Goal: Task Accomplishment & Management: Book appointment/travel/reservation

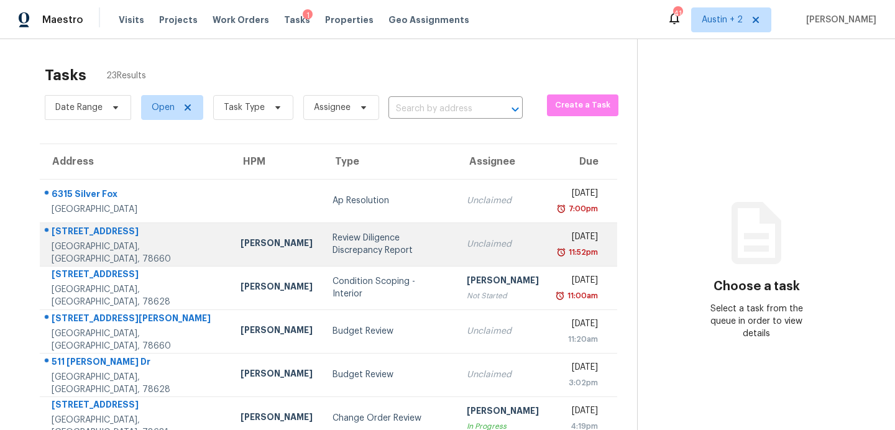
click at [342, 239] on div "Review Diligence Discrepancy Report" at bounding box center [389, 244] width 114 height 25
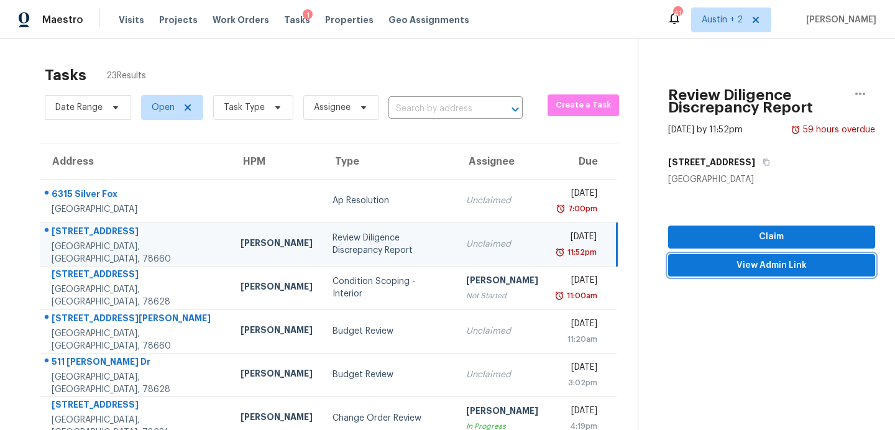
click at [695, 265] on span "View Admin Link" at bounding box center [771, 266] width 187 height 16
click at [133, 16] on span "Visits" at bounding box center [131, 20] width 25 height 12
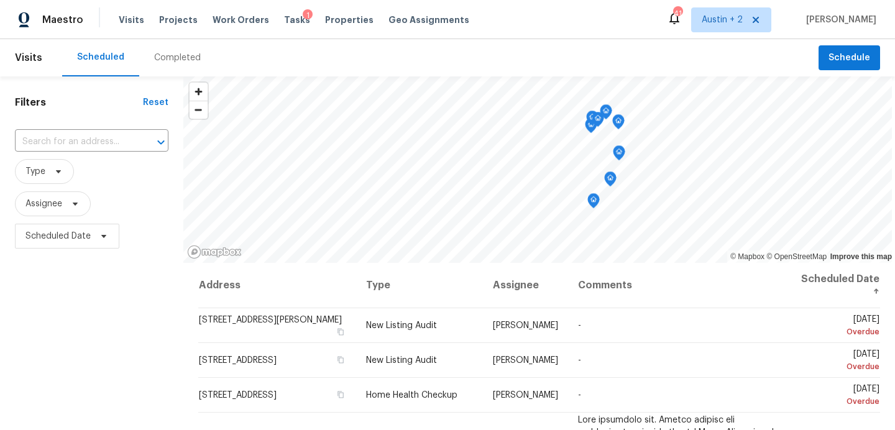
click at [179, 54] on div "Completed" at bounding box center [177, 58] width 47 height 12
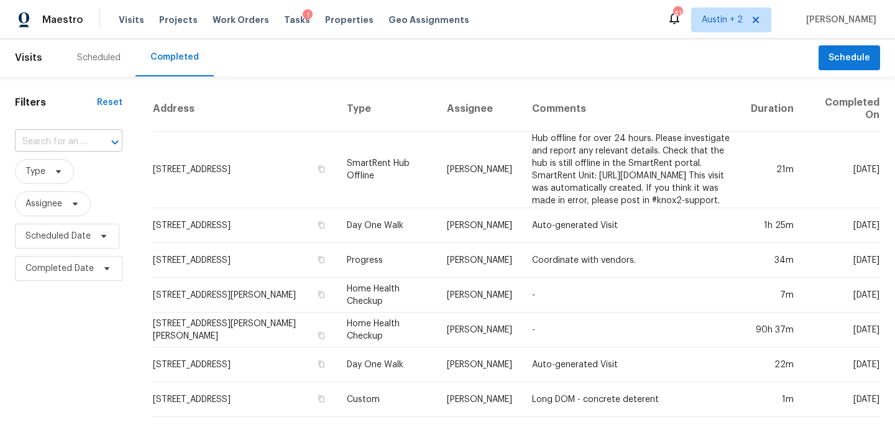
click at [87, 135] on div "​" at bounding box center [68, 141] width 107 height 19
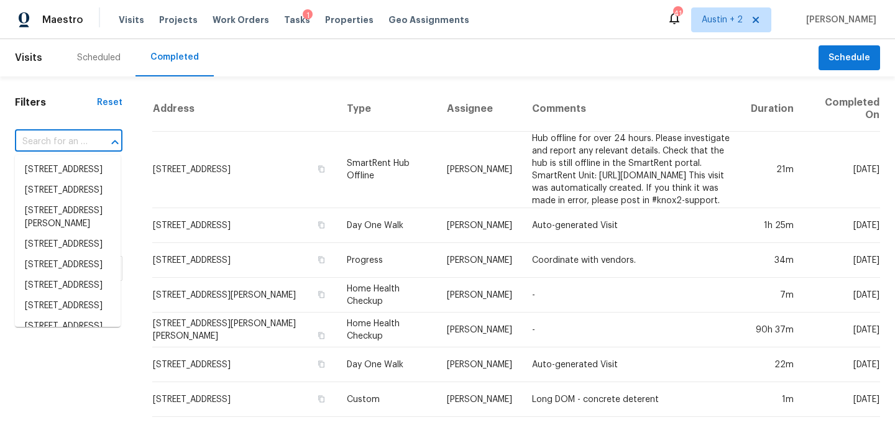
paste input "[STREET_ADDRESS]"
type input "[STREET_ADDRESS]"
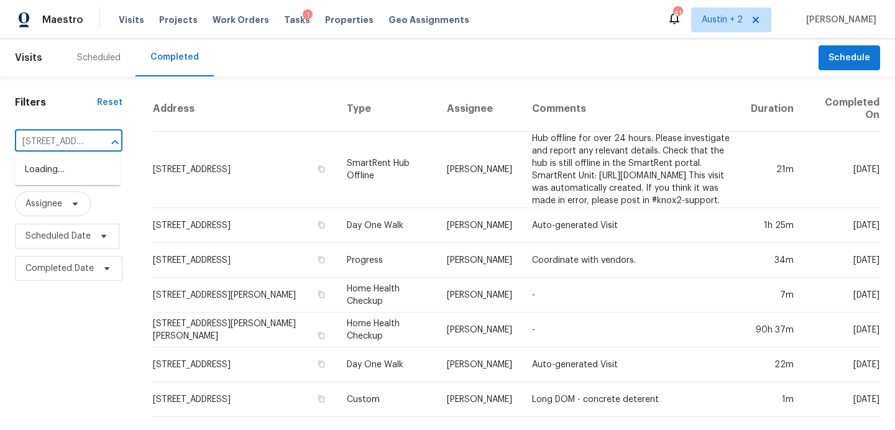
scroll to position [0, 120]
click at [77, 162] on li "[STREET_ADDRESS]" at bounding box center [68, 170] width 106 height 21
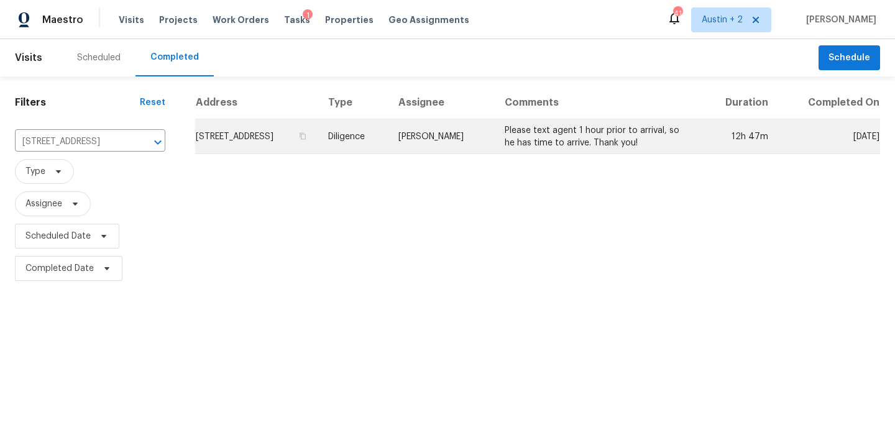
click at [246, 141] on td "[STREET_ADDRESS]" at bounding box center [257, 136] width 124 height 35
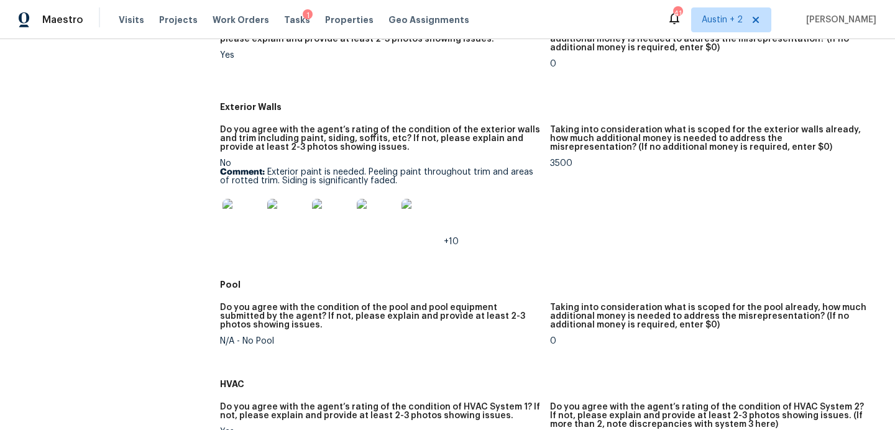
scroll to position [502, 0]
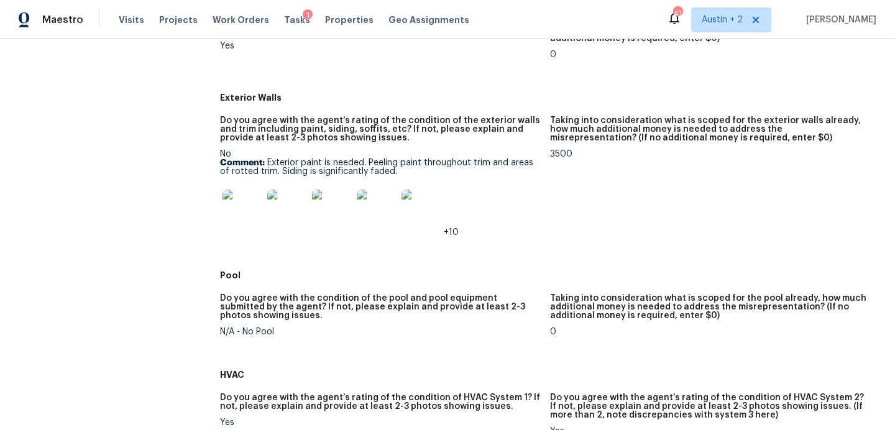
click at [240, 204] on img at bounding box center [242, 210] width 40 height 40
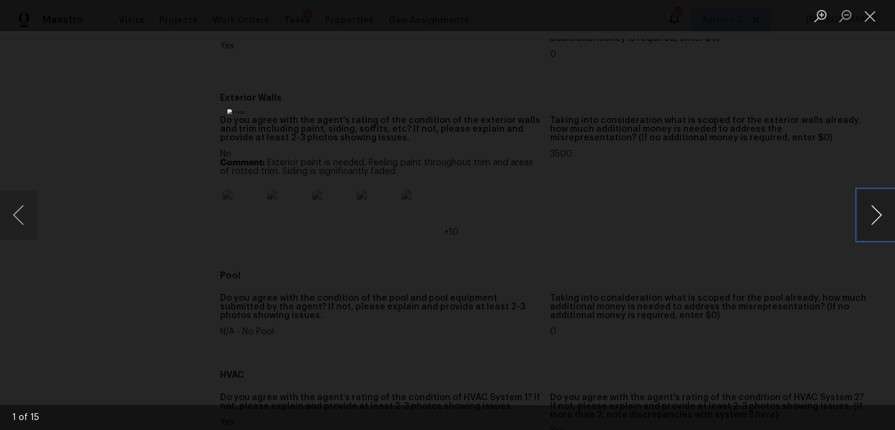
click at [875, 210] on button "Next image" at bounding box center [875, 215] width 37 height 50
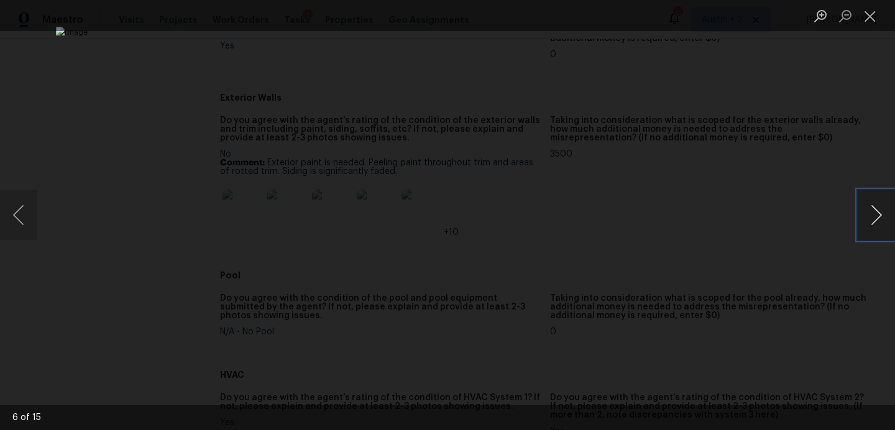
click at [875, 210] on button "Next image" at bounding box center [875, 215] width 37 height 50
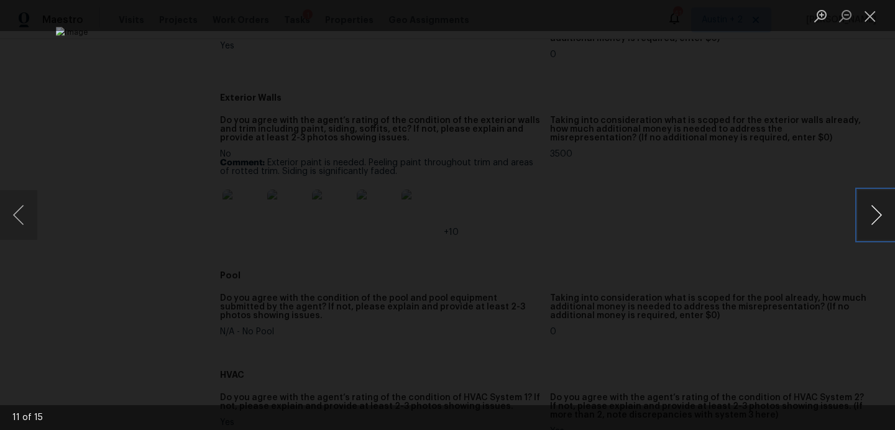
click at [875, 210] on button "Next image" at bounding box center [875, 215] width 37 height 50
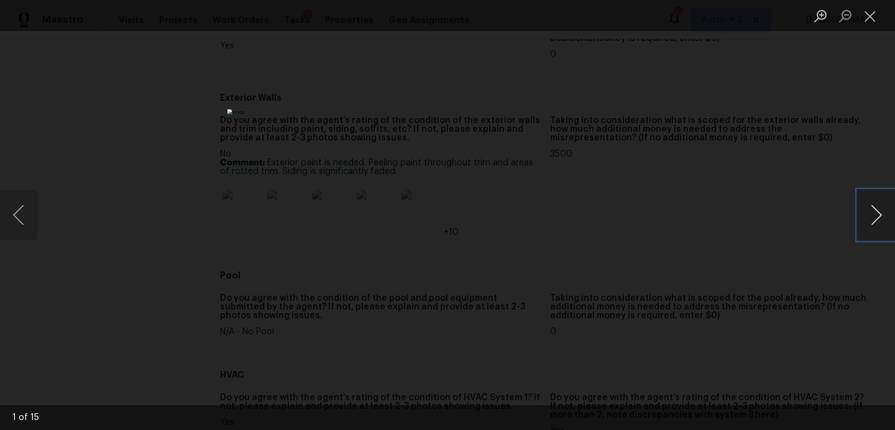
click at [875, 209] on button "Next image" at bounding box center [875, 215] width 37 height 50
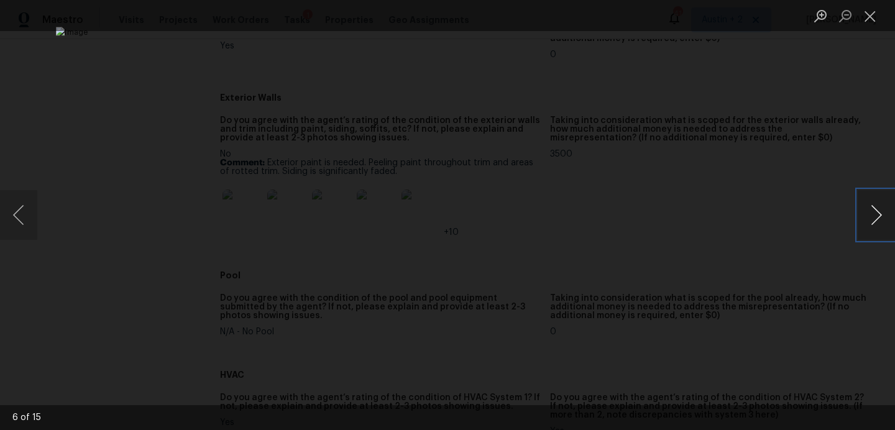
click at [875, 209] on button "Next image" at bounding box center [875, 215] width 37 height 50
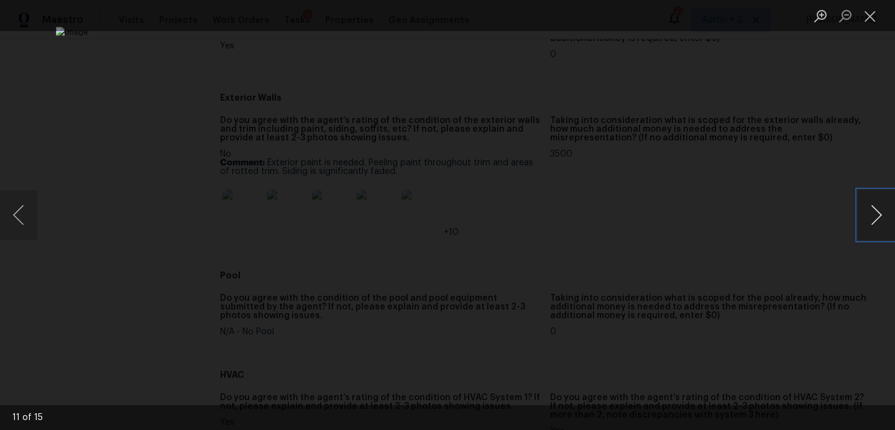
click at [875, 209] on button "Next image" at bounding box center [875, 215] width 37 height 50
click at [870, 20] on button "Close lightbox" at bounding box center [869, 16] width 25 height 22
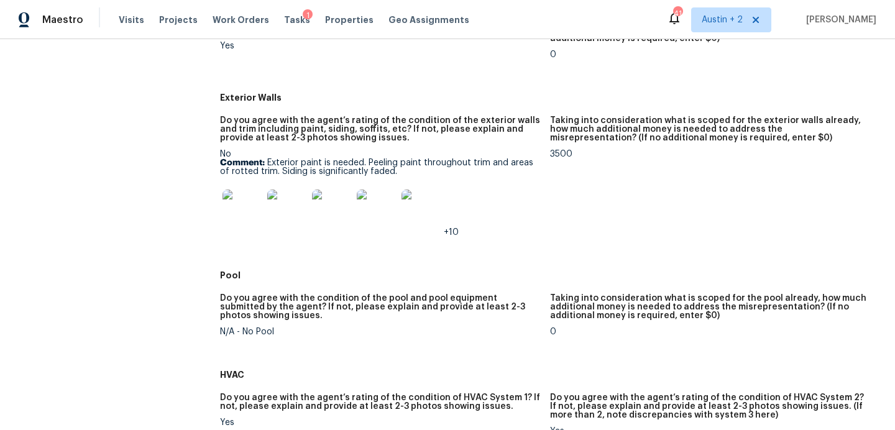
click at [286, 12] on div "Visits Projects Work Orders Tasks 1 Properties Geo Assignments" at bounding box center [301, 19] width 365 height 25
click at [286, 19] on span "Tasks" at bounding box center [297, 20] width 26 height 9
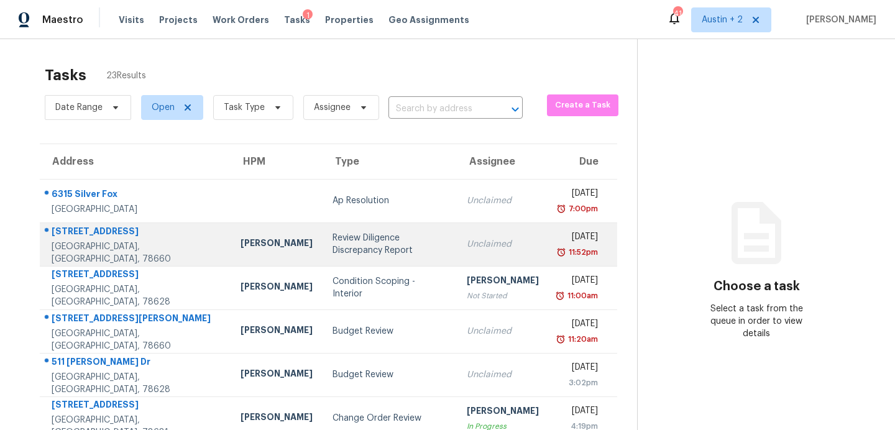
click at [460, 242] on td "Unclaimed" at bounding box center [503, 243] width 92 height 43
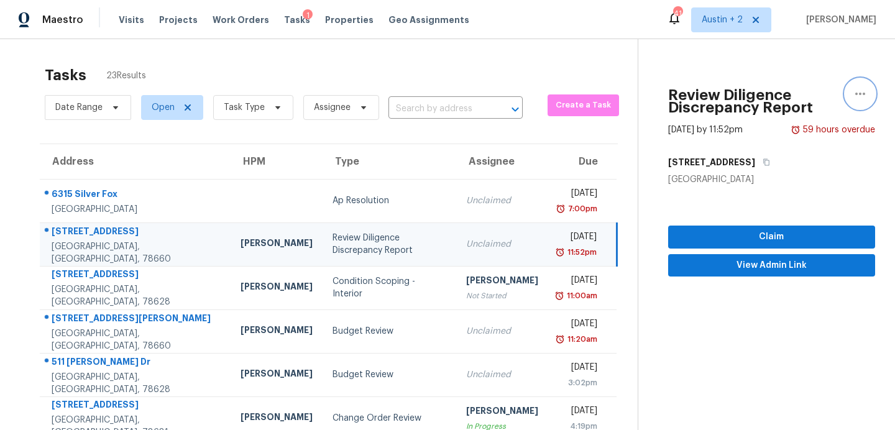
click at [866, 95] on icon "button" at bounding box center [860, 93] width 15 height 15
click at [798, 94] on div "Cancel this task" at bounding box center [789, 96] width 97 height 12
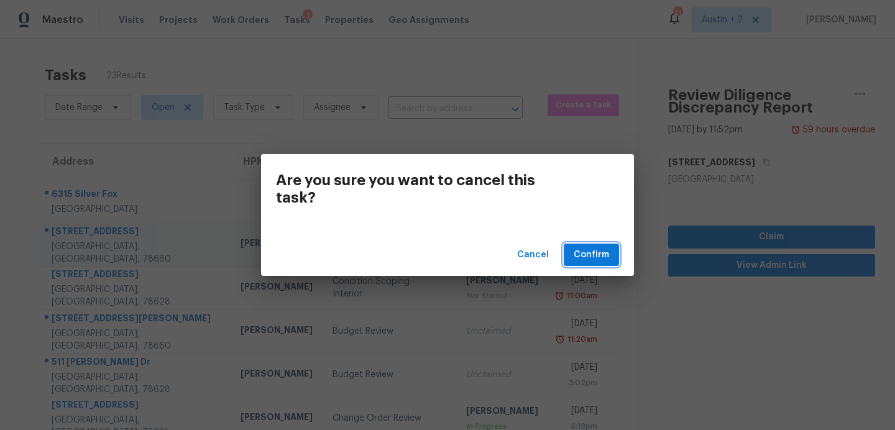
click at [600, 247] on span "Confirm" at bounding box center [591, 255] width 35 height 16
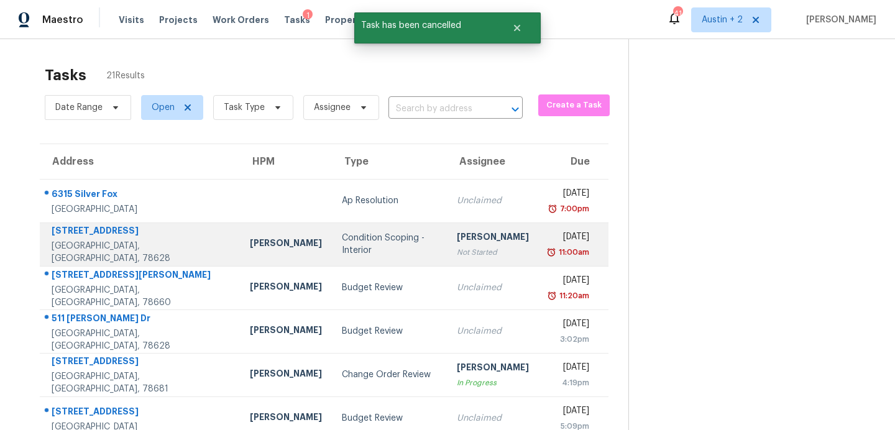
click at [368, 250] on td "Condition Scoping - Interior" at bounding box center [389, 243] width 115 height 43
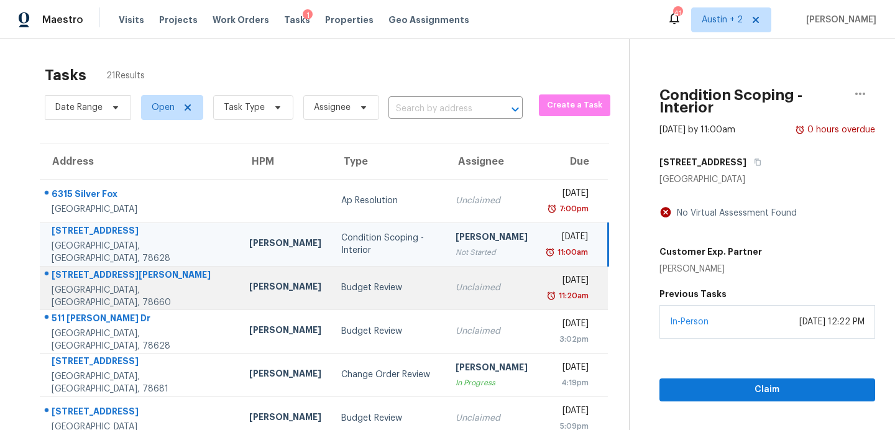
click at [331, 278] on td "Budget Review" at bounding box center [388, 287] width 115 height 43
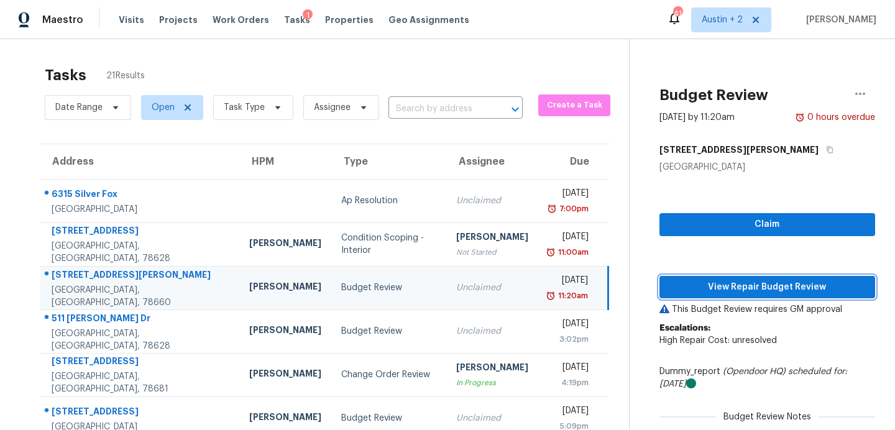
click at [695, 286] on span "View Repair Budget Review" at bounding box center [767, 288] width 196 height 16
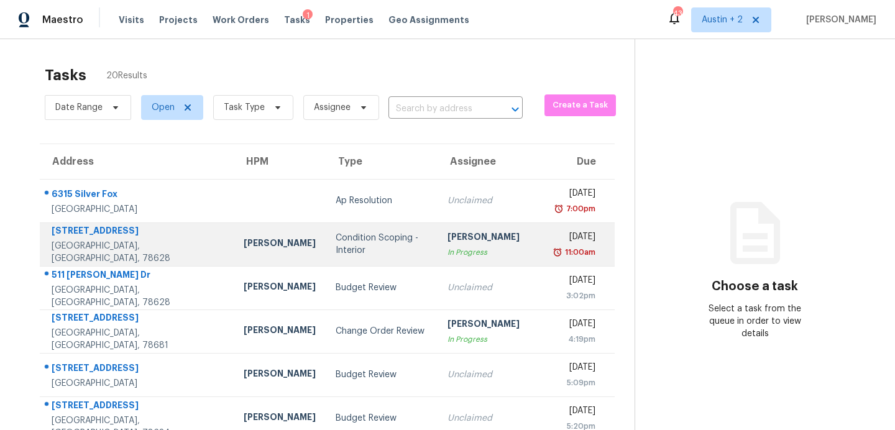
scroll to position [122, 0]
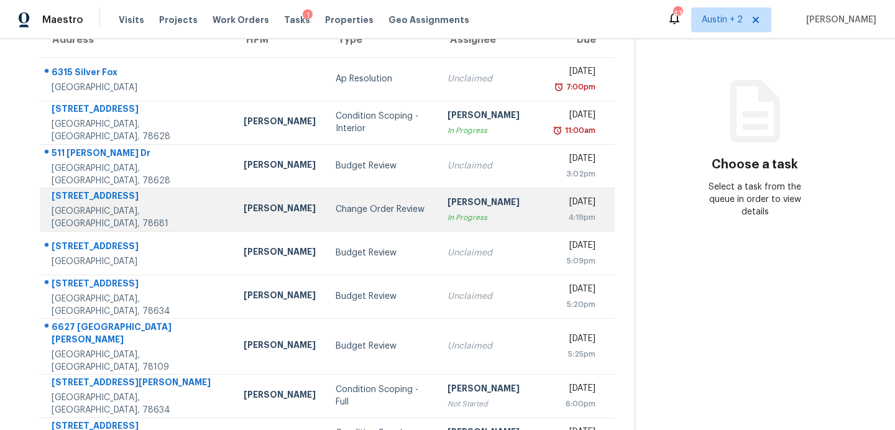
click at [336, 215] on div "Change Order Review" at bounding box center [382, 209] width 92 height 12
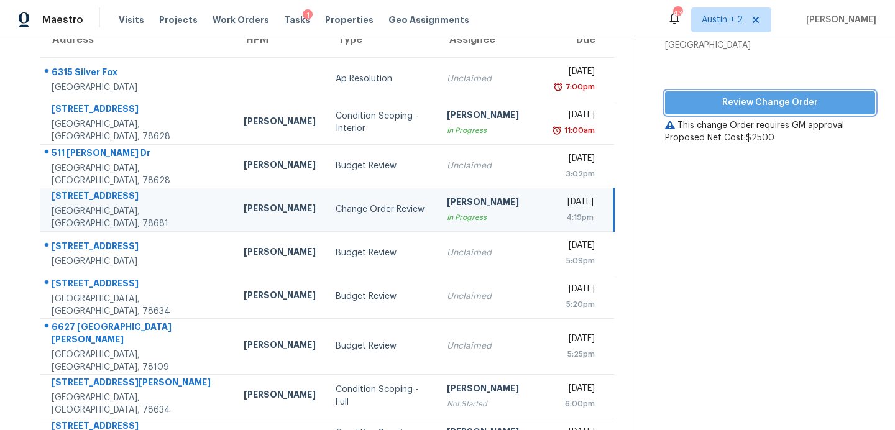
click at [753, 109] on span "Review Change Order" at bounding box center [770, 103] width 190 height 16
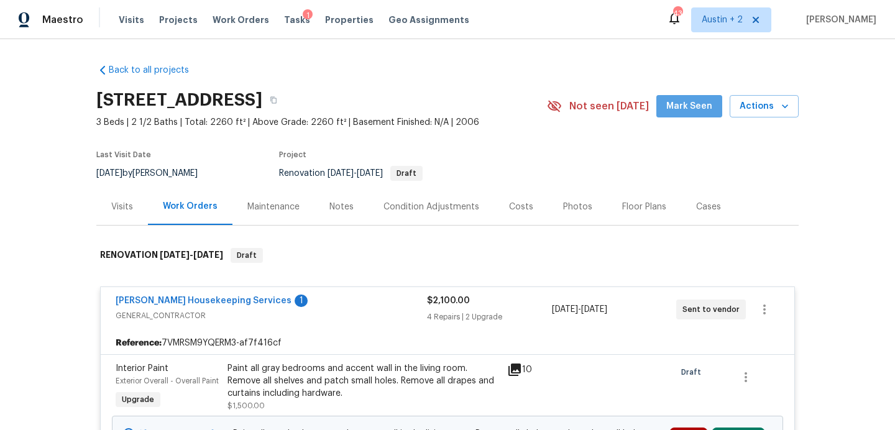
click at [698, 106] on span "Mark Seen" at bounding box center [689, 107] width 46 height 16
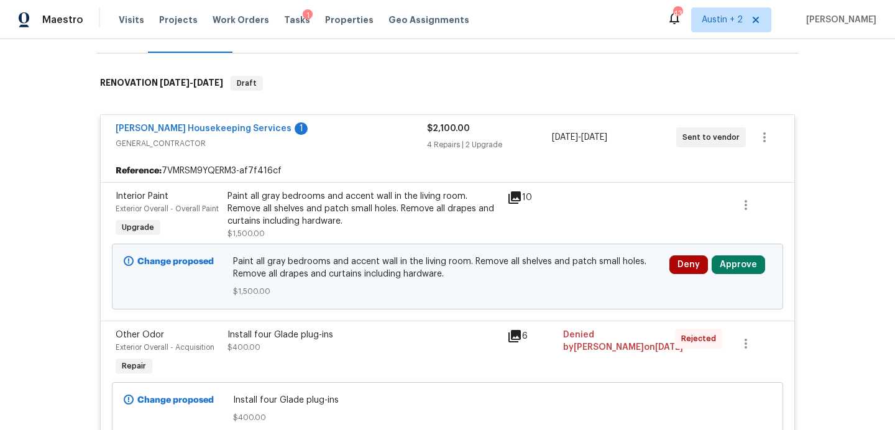
scroll to position [169, 0]
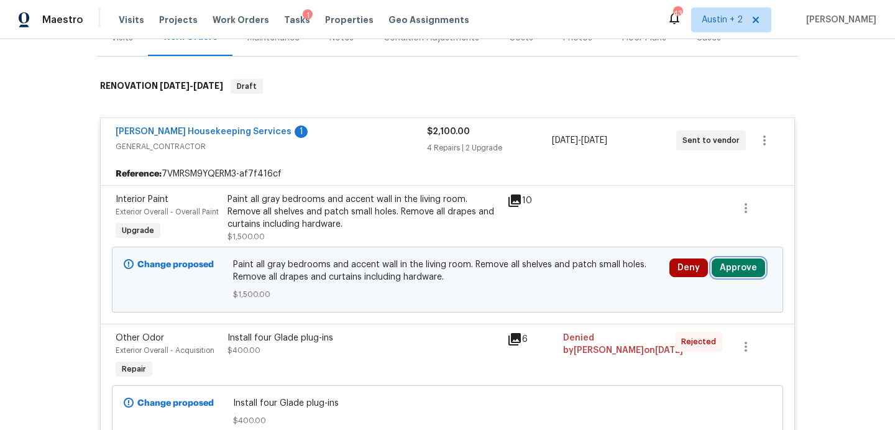
click at [735, 272] on button "Approve" at bounding box center [737, 267] width 53 height 19
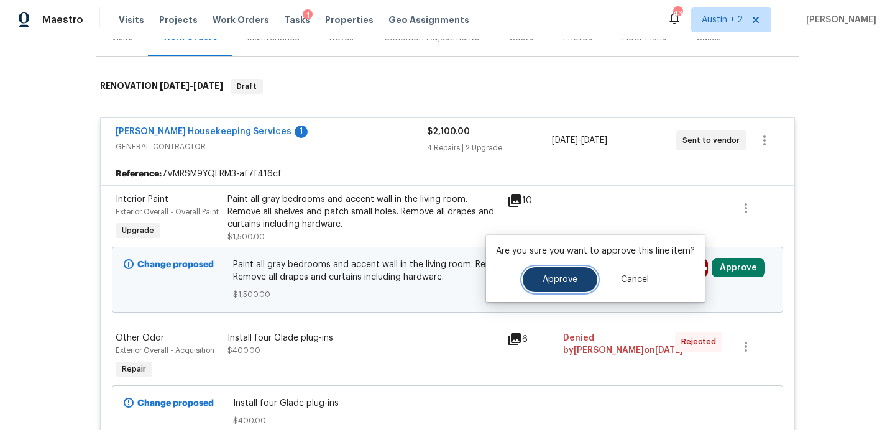
click at [546, 291] on button "Approve" at bounding box center [560, 279] width 75 height 25
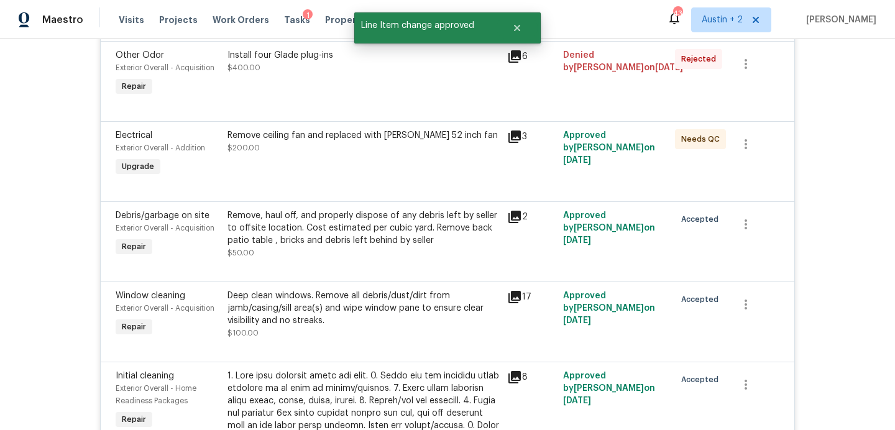
scroll to position [0, 0]
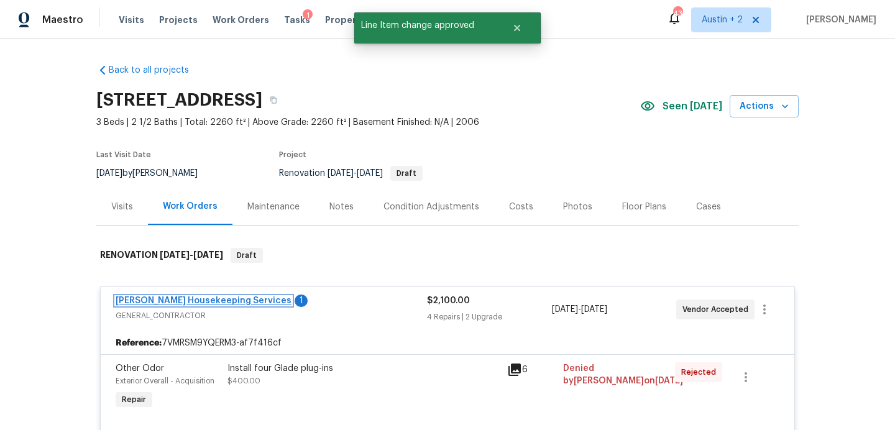
click at [228, 298] on link "[PERSON_NAME] Housekeeping Services" at bounding box center [204, 300] width 176 height 9
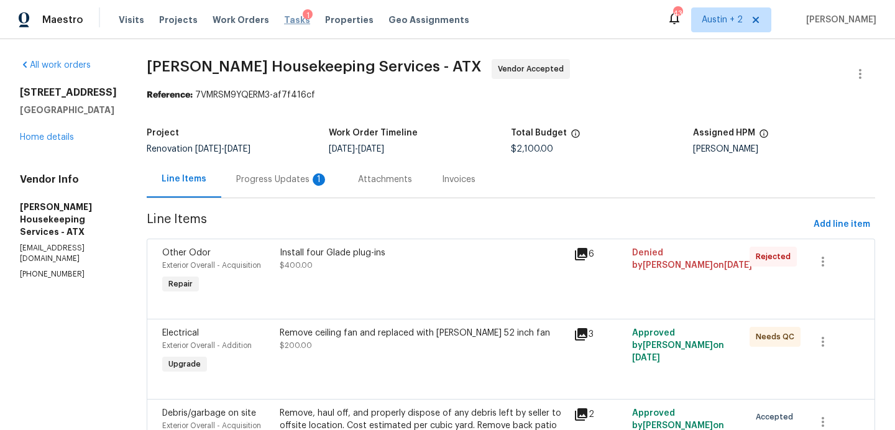
click at [286, 17] on span "Tasks" at bounding box center [297, 20] width 26 height 9
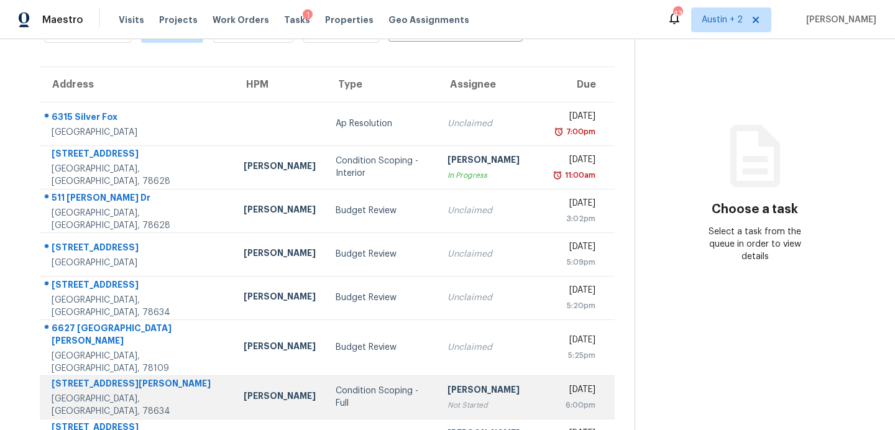
scroll to position [71, 0]
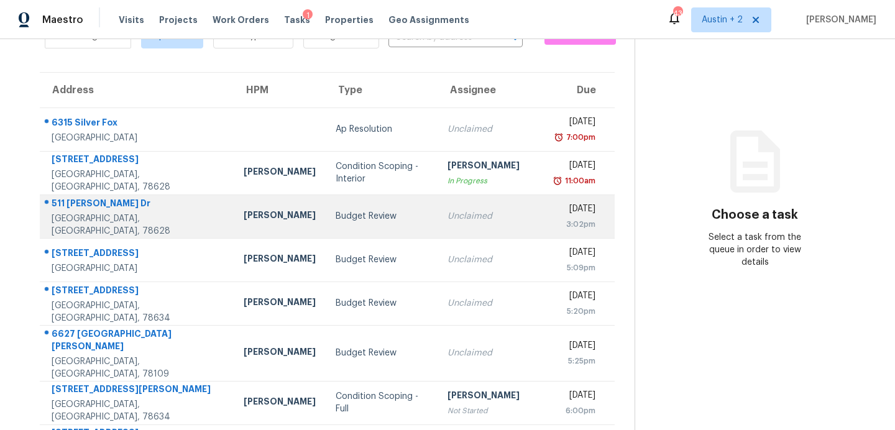
click at [336, 220] on div "Budget Review" at bounding box center [382, 216] width 92 height 12
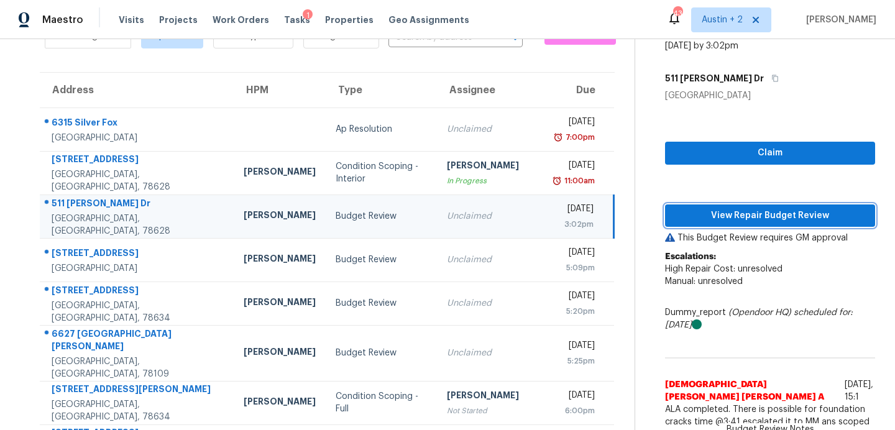
click at [682, 224] on button "View Repair Budget Review" at bounding box center [770, 215] width 210 height 23
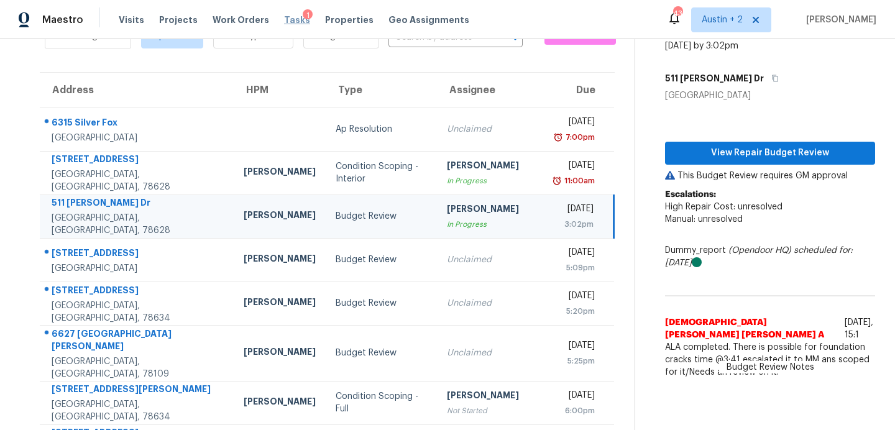
click at [285, 22] on span "Tasks" at bounding box center [297, 20] width 26 height 9
click at [170, 22] on span "Projects" at bounding box center [178, 20] width 39 height 12
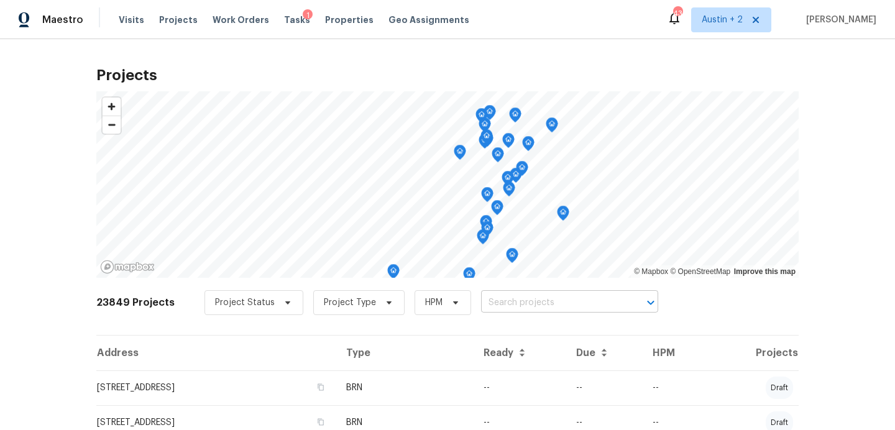
click at [492, 303] on input "text" at bounding box center [552, 302] width 142 height 19
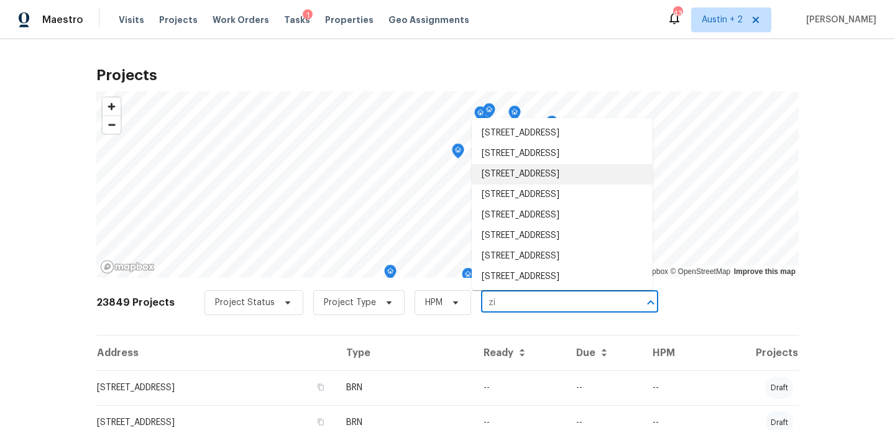
type input "z"
type input "si"
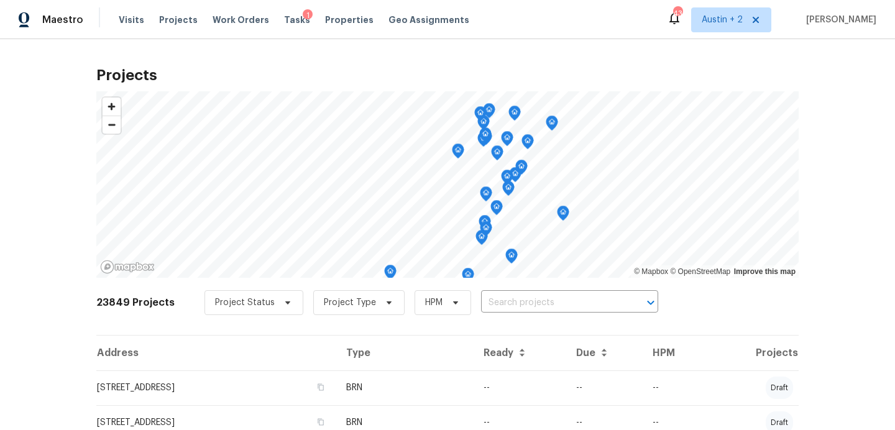
click at [131, 27] on div "Visits Projects Work Orders Tasks 1 Properties Geo Assignments" at bounding box center [301, 19] width 365 height 25
click at [127, 19] on span "Visits" at bounding box center [131, 20] width 25 height 12
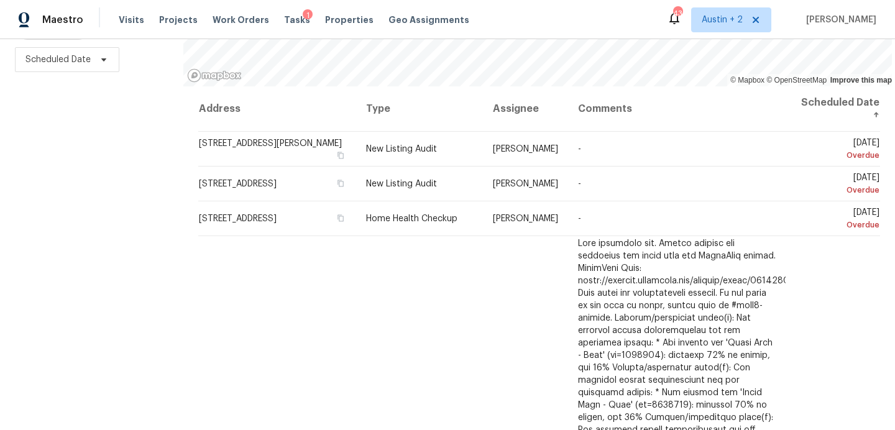
scroll to position [176, 0]
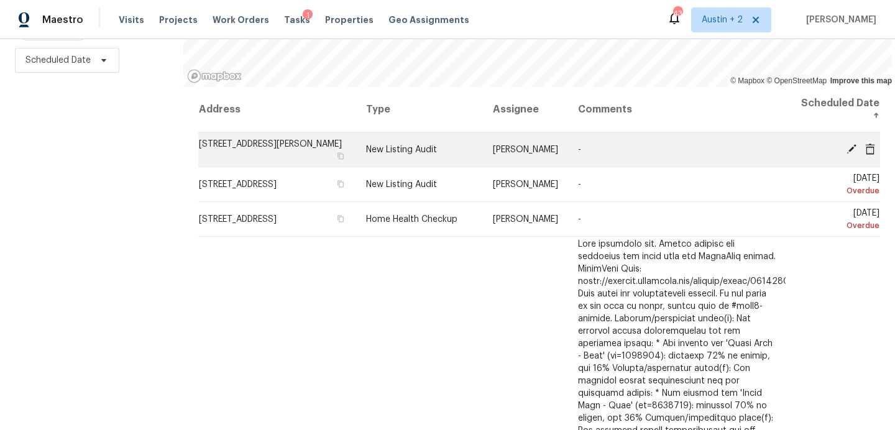
click at [850, 146] on icon at bounding box center [851, 148] width 11 height 11
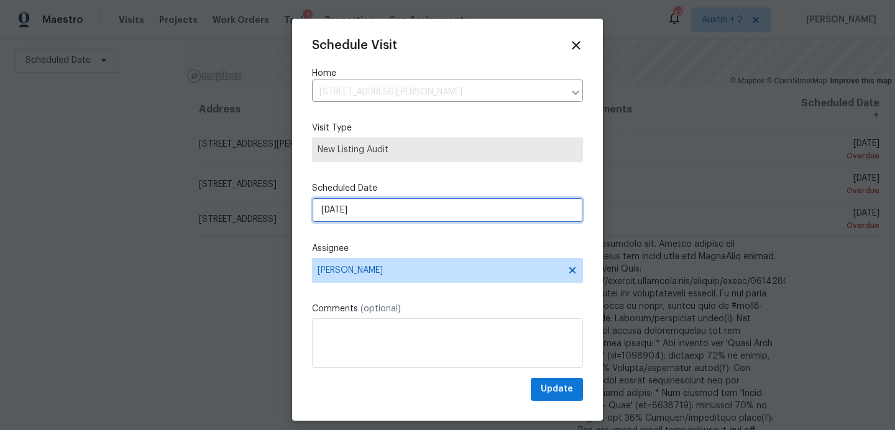
click at [372, 218] on input "[DATE]" at bounding box center [447, 210] width 271 height 25
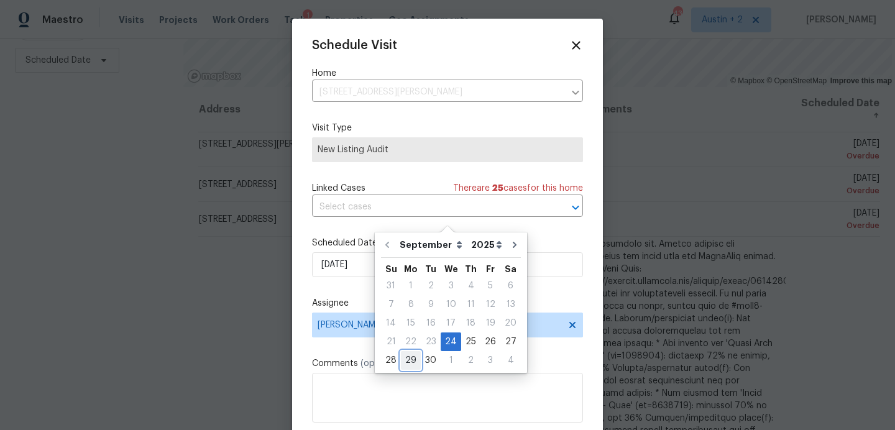
click at [414, 357] on div "29" at bounding box center [411, 360] width 20 height 17
type input "[DATE]"
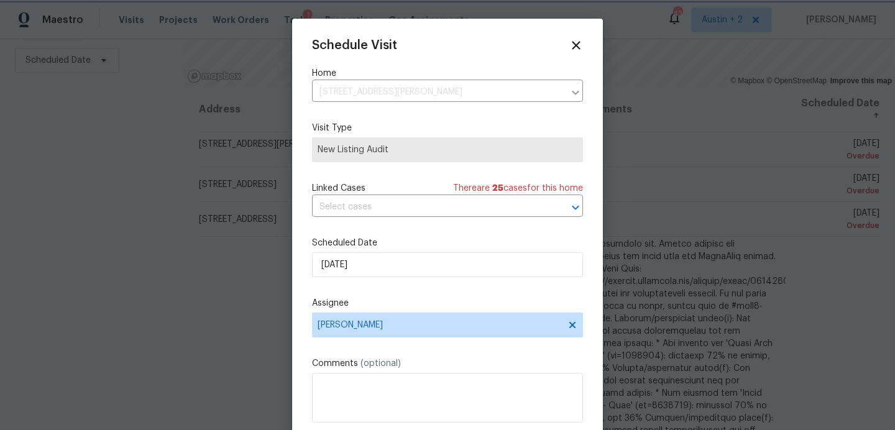
scroll to position [22, 0]
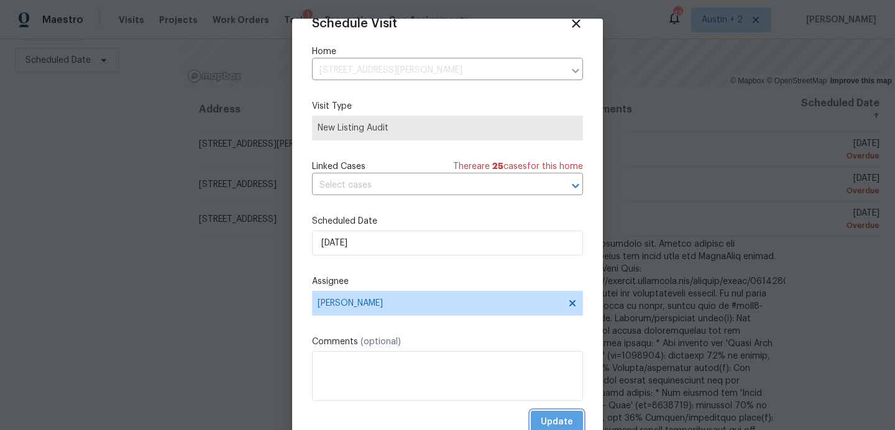
click at [554, 416] on span "Update" at bounding box center [557, 422] width 32 height 16
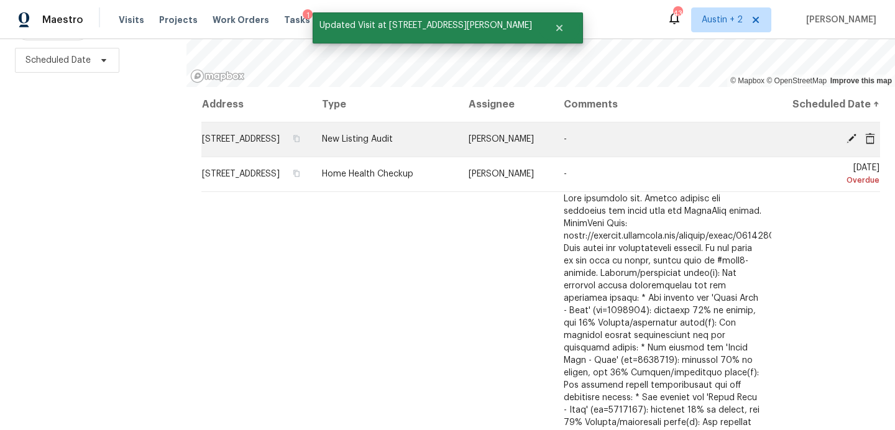
click at [850, 144] on icon at bounding box center [851, 139] width 10 height 10
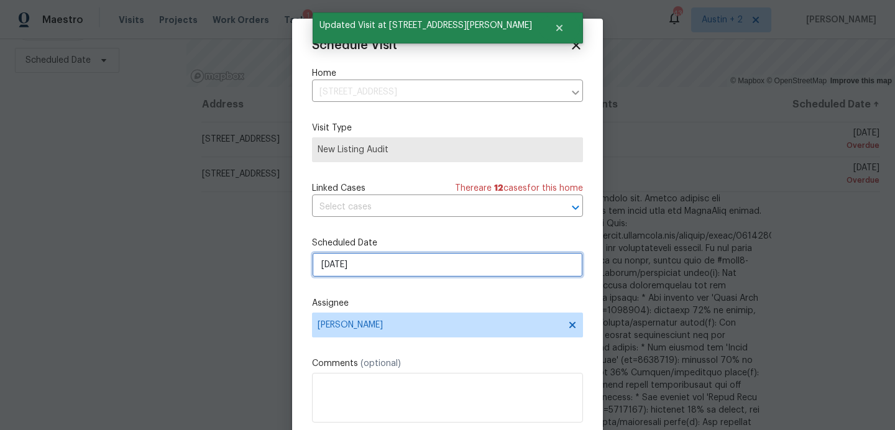
click at [416, 267] on input "[DATE]" at bounding box center [447, 264] width 271 height 25
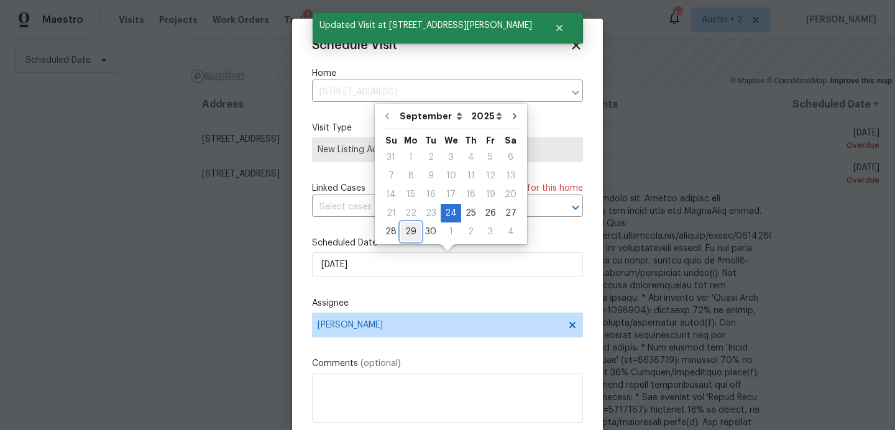
click at [408, 232] on div "29" at bounding box center [411, 231] width 20 height 17
type input "[DATE]"
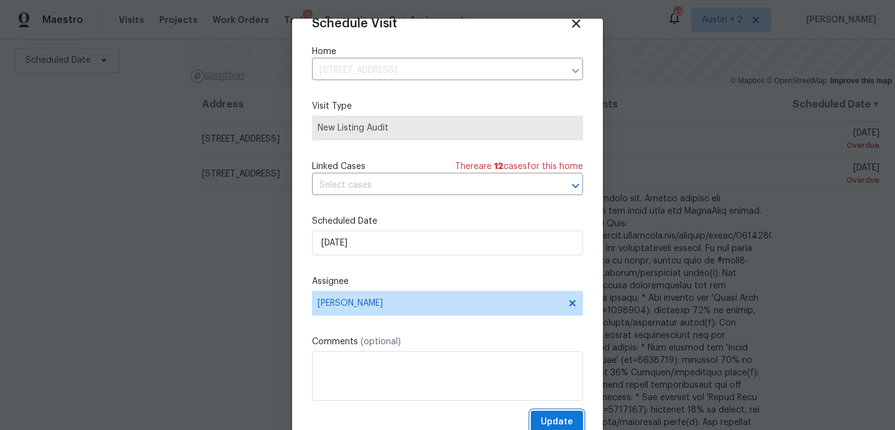
click at [552, 425] on span "Update" at bounding box center [557, 422] width 32 height 16
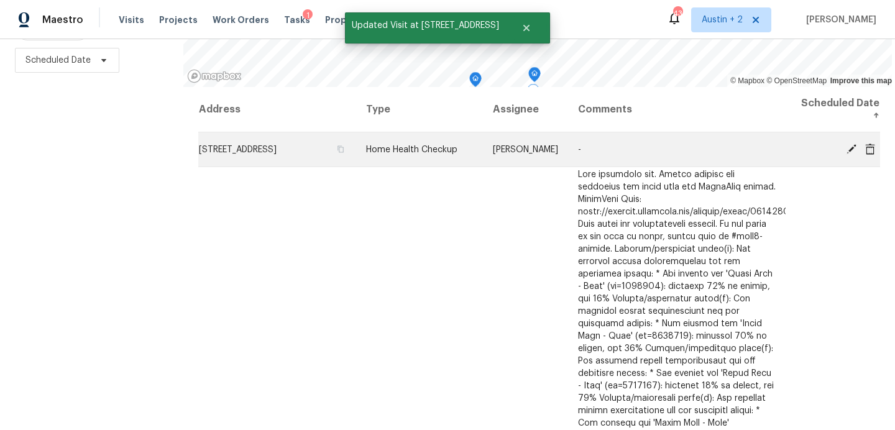
click at [853, 147] on icon at bounding box center [851, 149] width 10 height 10
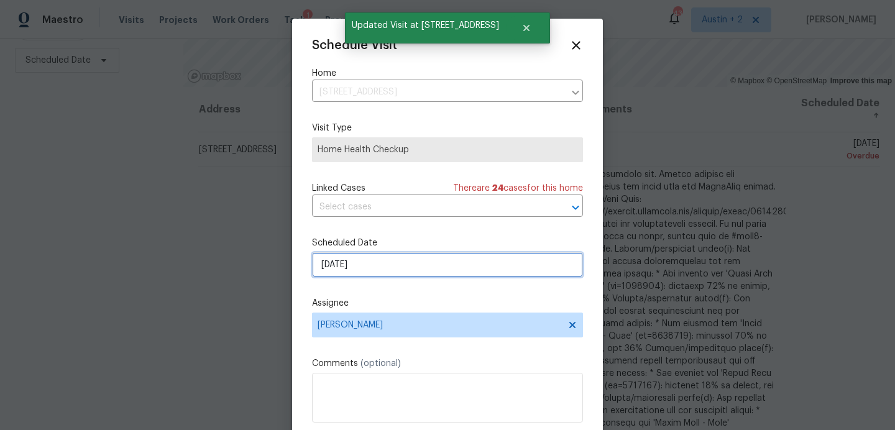
click at [395, 270] on input "[DATE]" at bounding box center [447, 264] width 271 height 25
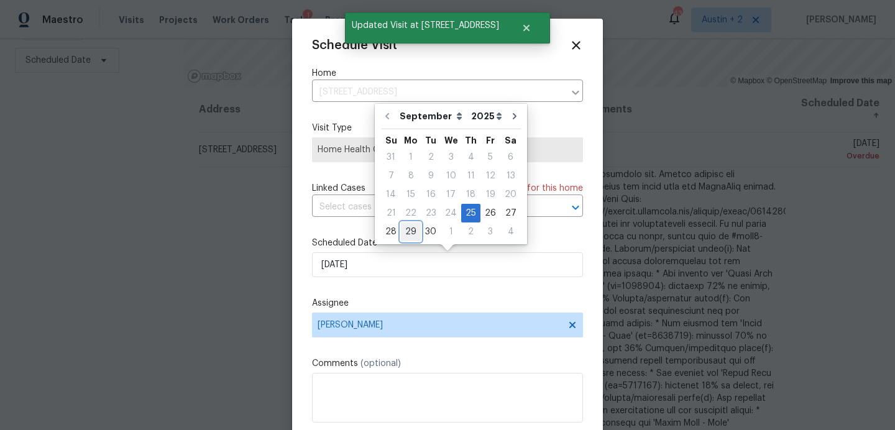
click at [409, 236] on div "29" at bounding box center [411, 231] width 20 height 17
type input "[DATE]"
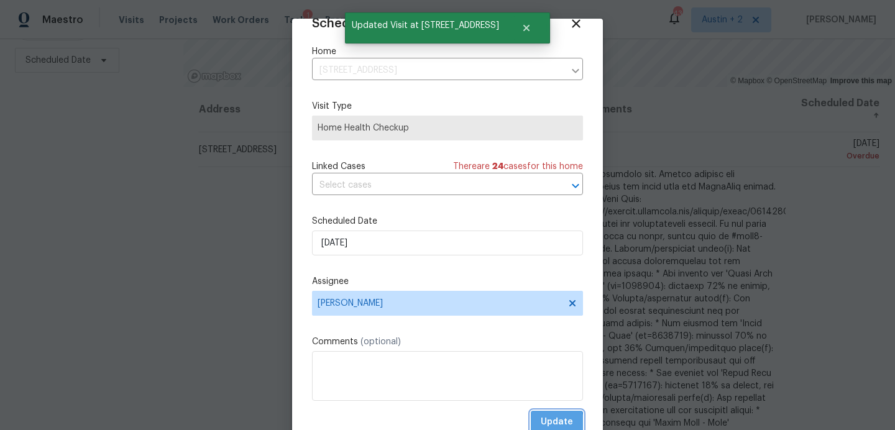
click at [539, 426] on button "Update" at bounding box center [557, 422] width 52 height 23
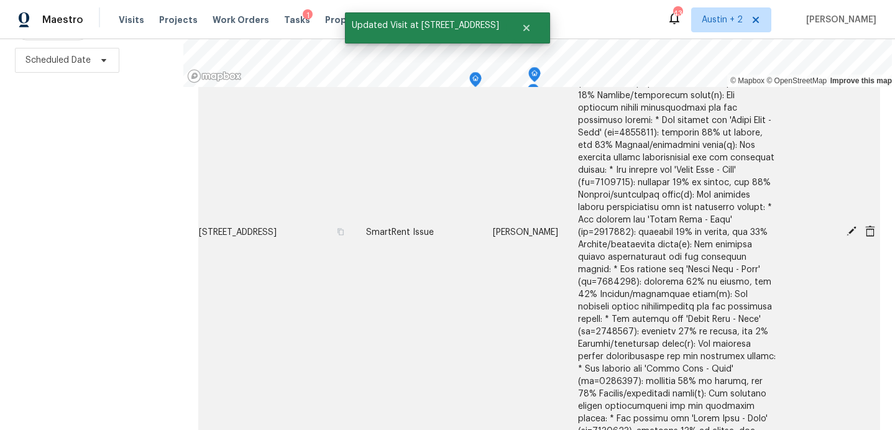
scroll to position [319, 0]
click at [344, 226] on icon "button" at bounding box center [340, 229] width 7 height 7
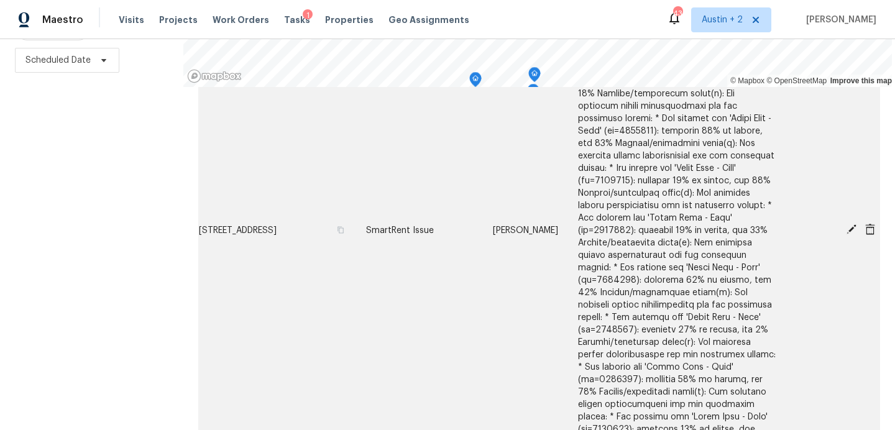
click at [848, 226] on icon at bounding box center [851, 229] width 10 height 10
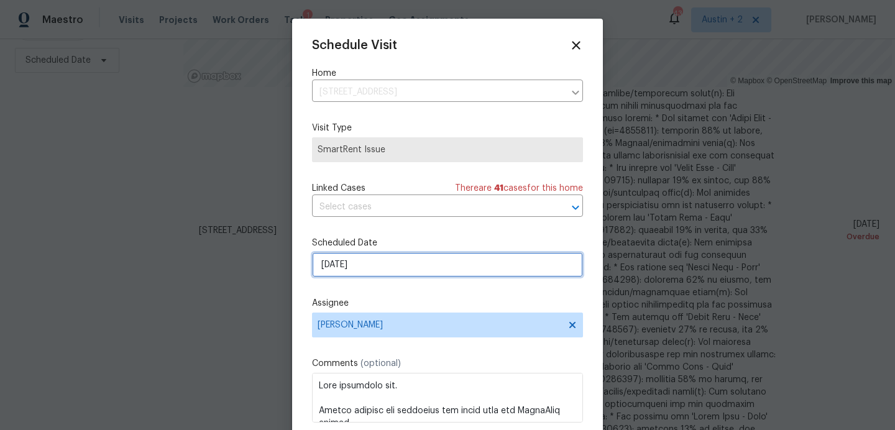
click at [389, 269] on input "[DATE]" at bounding box center [447, 264] width 271 height 25
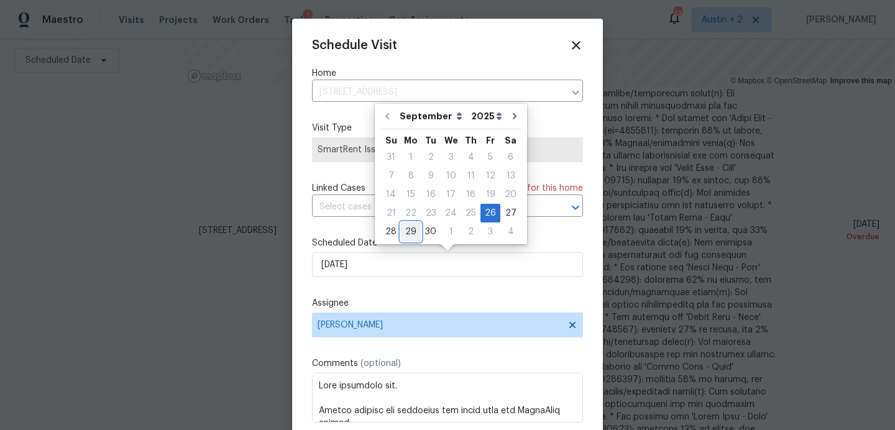
click at [410, 227] on div "29" at bounding box center [411, 231] width 20 height 17
type input "[DATE]"
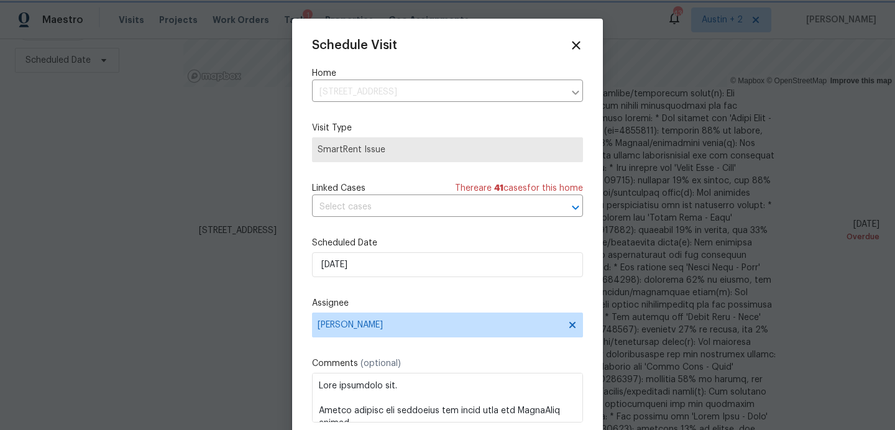
scroll to position [22, 0]
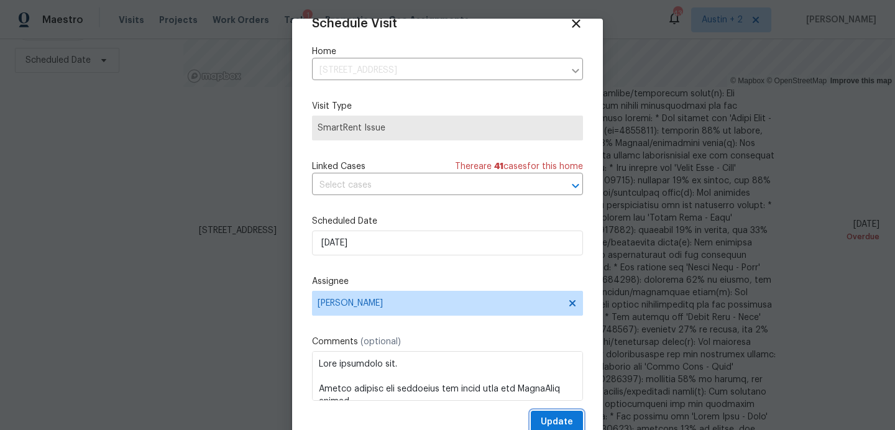
click at [541, 424] on button "Update" at bounding box center [557, 422] width 52 height 23
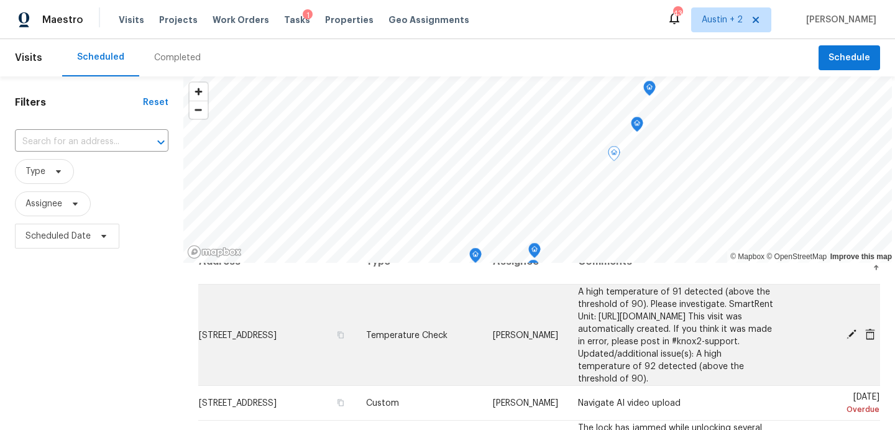
scroll to position [17, 0]
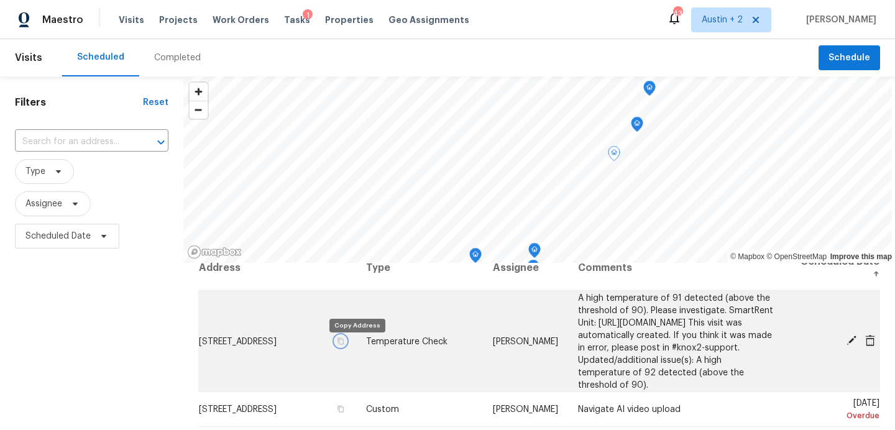
click at [344, 344] on icon "button" at bounding box center [340, 340] width 6 height 7
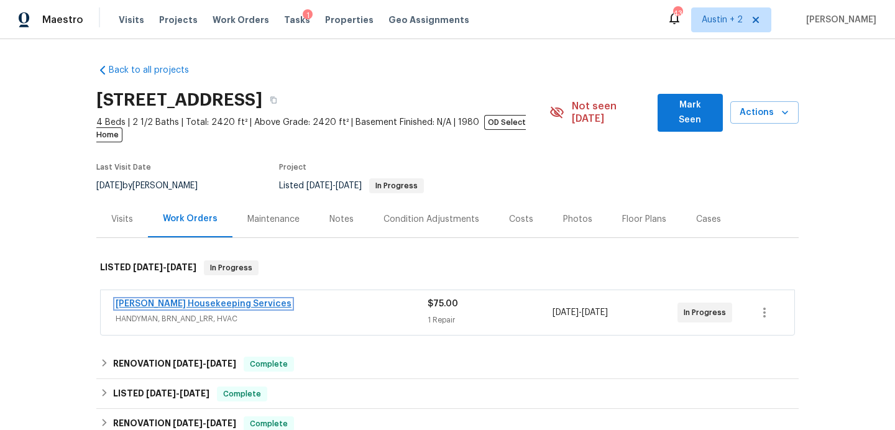
click at [201, 299] on link "Arelis Housekeeping Services" at bounding box center [204, 303] width 176 height 9
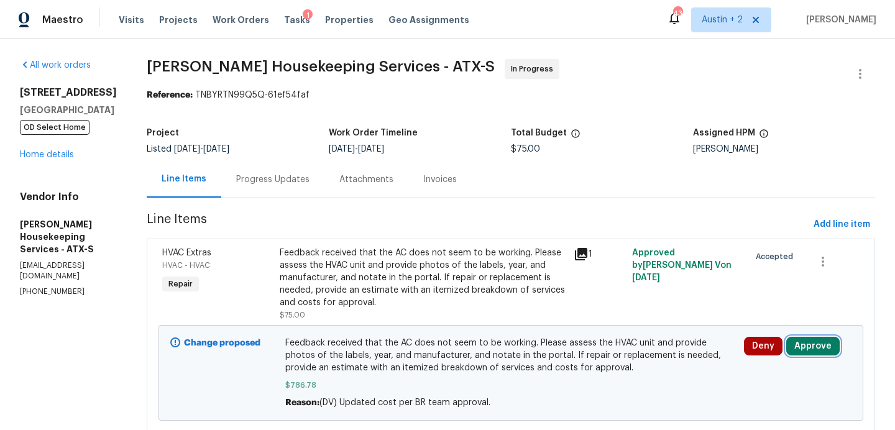
click at [823, 342] on button "Approve" at bounding box center [812, 346] width 53 height 19
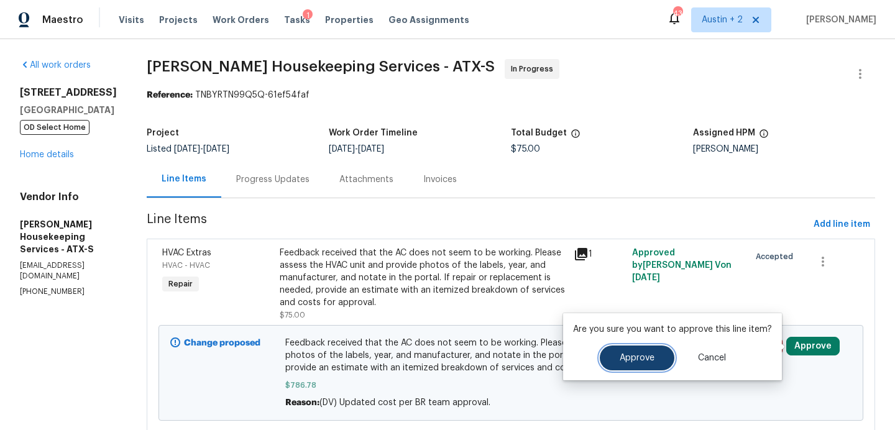
click at [628, 349] on button "Approve" at bounding box center [637, 357] width 75 height 25
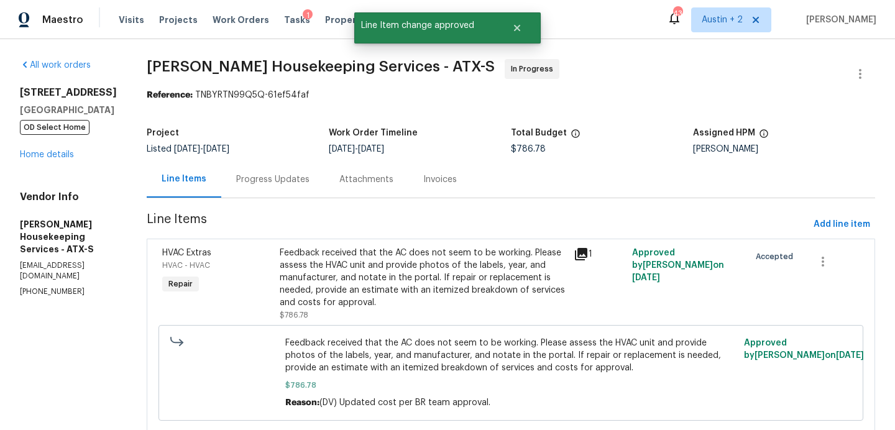
click at [280, 178] on div "Progress Updates" at bounding box center [272, 179] width 73 height 12
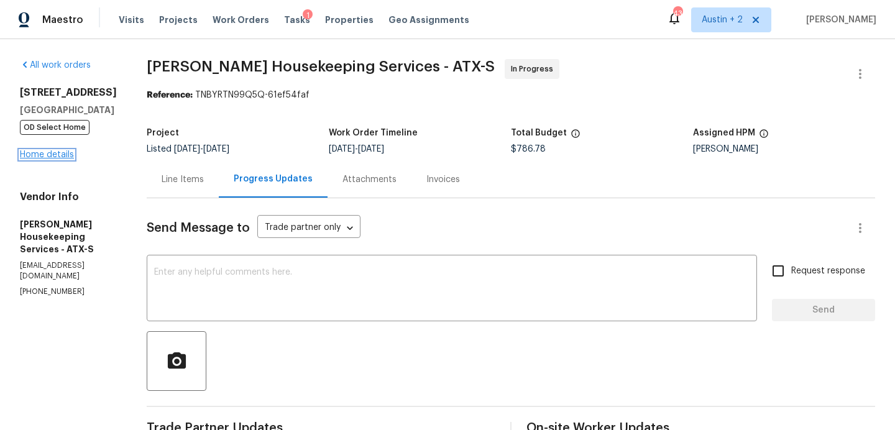
click at [53, 153] on link "Home details" at bounding box center [47, 154] width 54 height 9
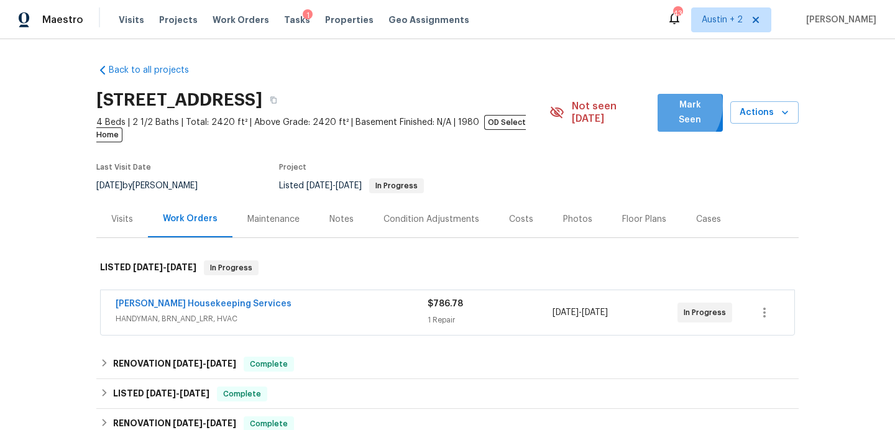
click at [674, 107] on span "Mark Seen" at bounding box center [689, 113] width 45 height 30
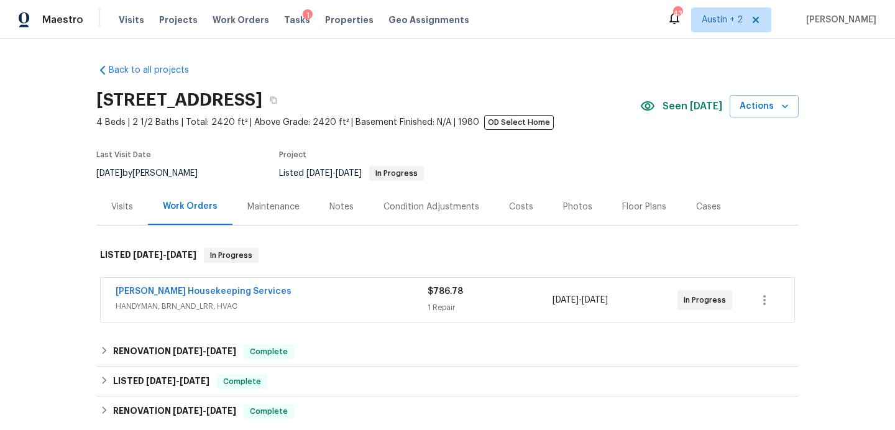
click at [331, 209] on div "Notes" at bounding box center [341, 207] width 24 height 12
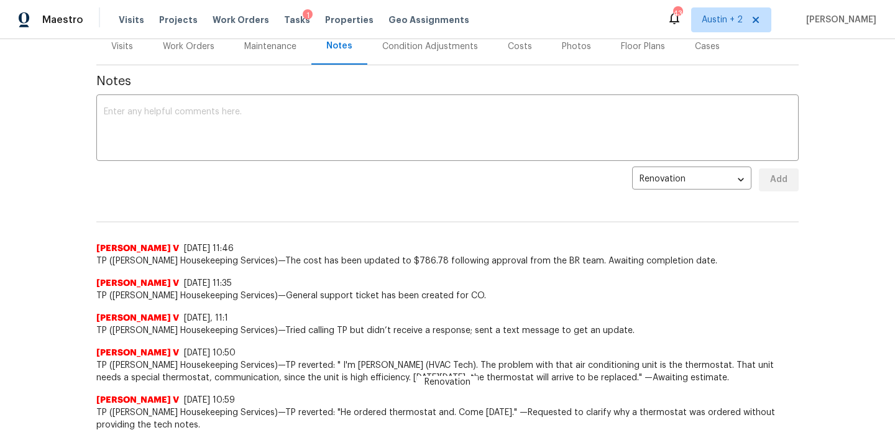
click at [122, 45] on div "Visits" at bounding box center [122, 46] width 22 height 12
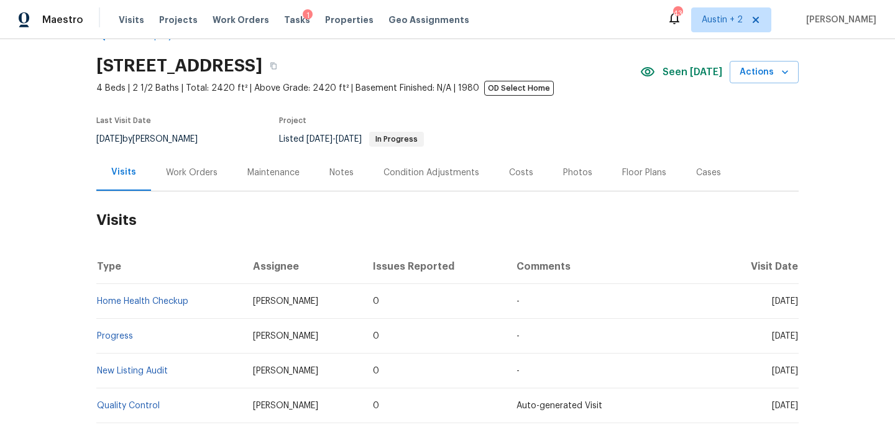
scroll to position [12, 0]
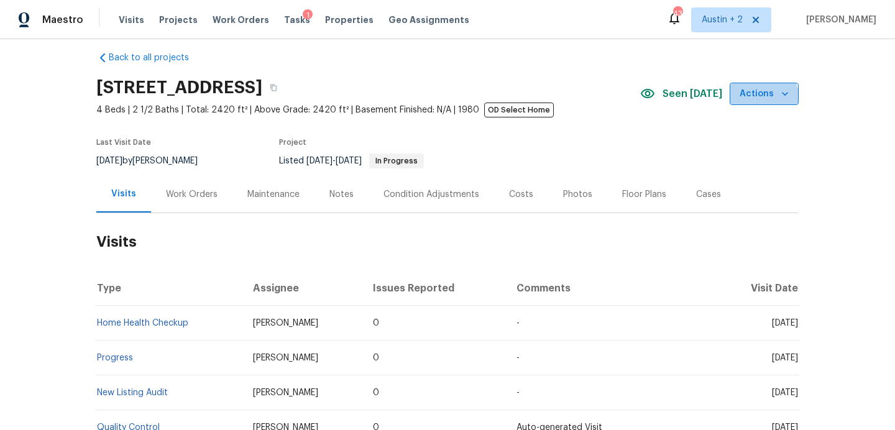
click at [756, 99] on span "Actions" at bounding box center [763, 94] width 49 height 16
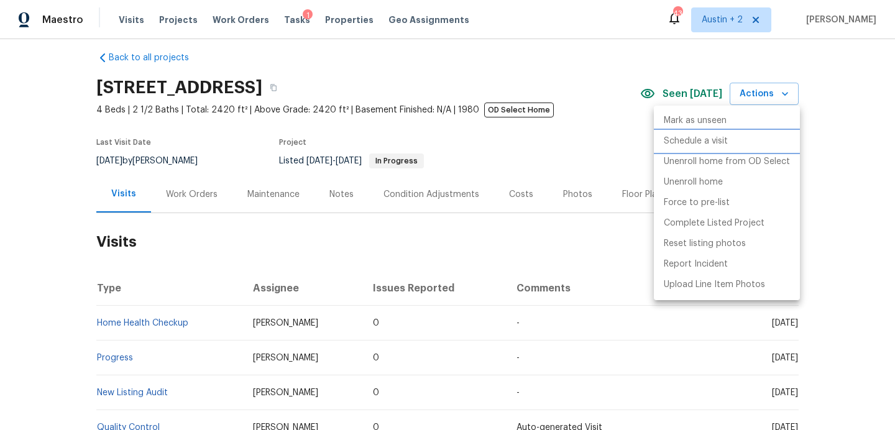
click at [714, 144] on p "Schedule a visit" at bounding box center [696, 141] width 64 height 13
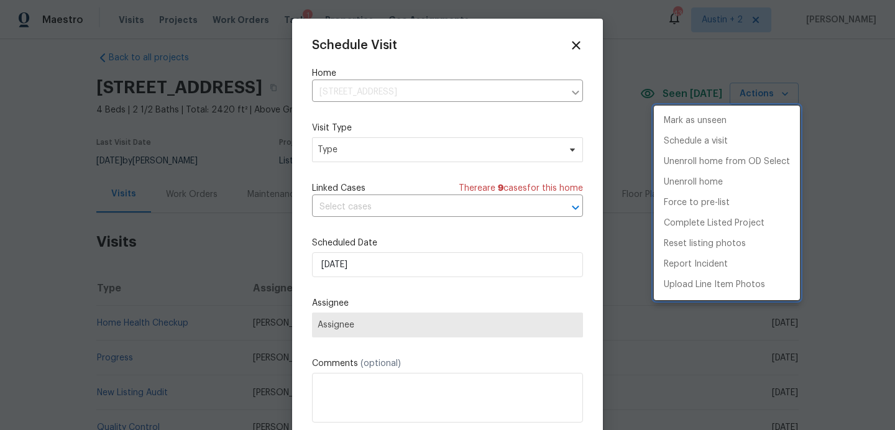
click at [398, 157] on div at bounding box center [447, 215] width 895 height 430
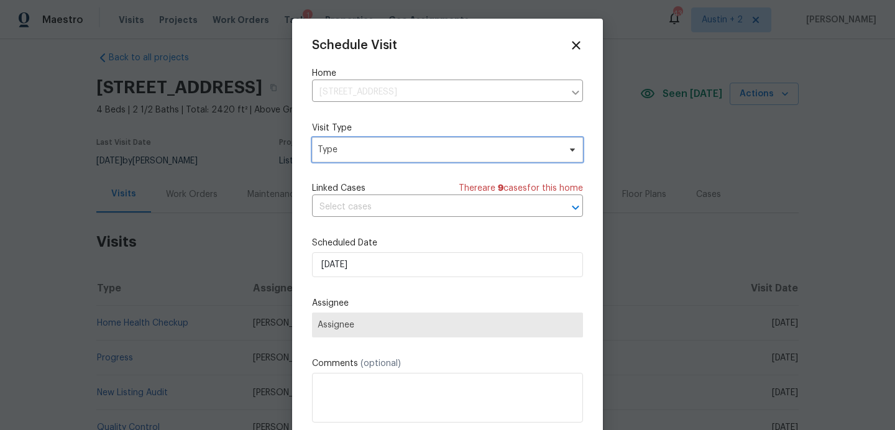
click at [403, 152] on span "Type" at bounding box center [439, 150] width 242 height 12
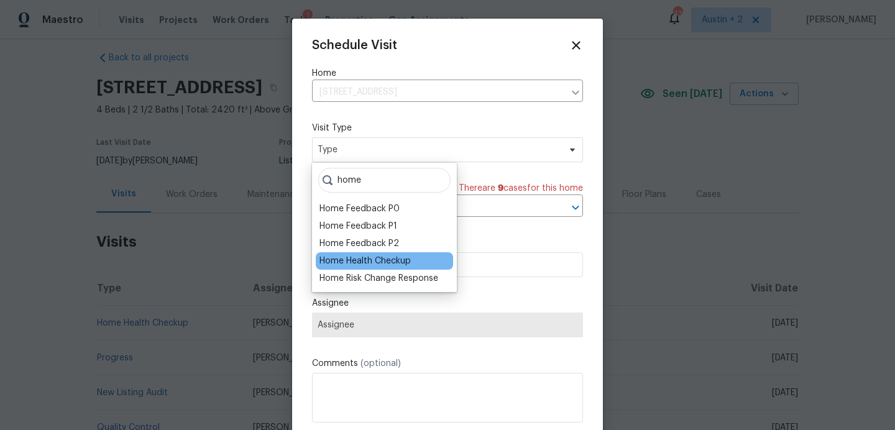
type input "home"
click at [380, 263] on div "Home Health Checkup" at bounding box center [364, 261] width 91 height 12
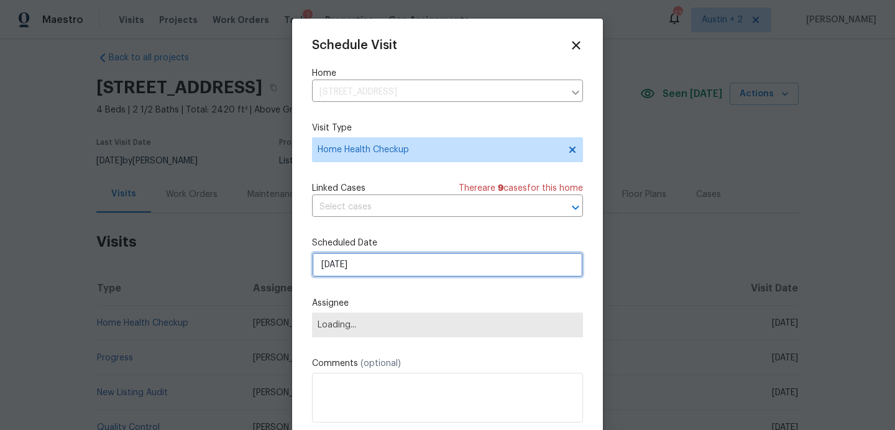
click at [377, 267] on input "[DATE]" at bounding box center [447, 264] width 271 height 25
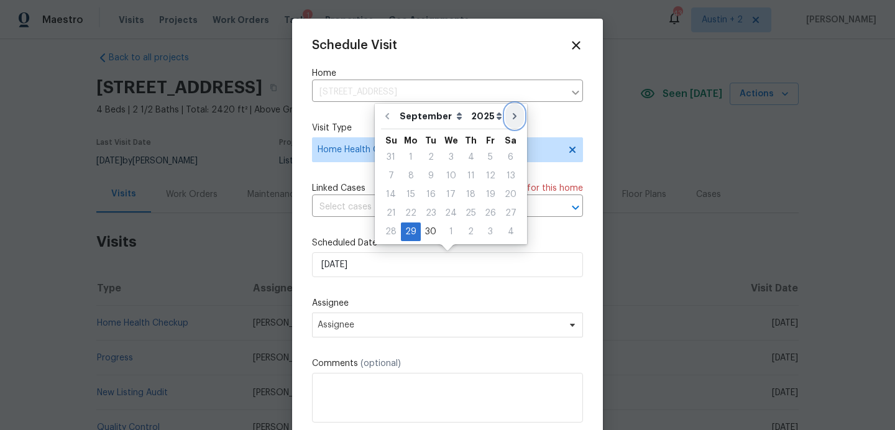
click at [510, 120] on icon "Go to next month" at bounding box center [515, 116] width 10 height 10
type input "10/29/2025"
select select "9"
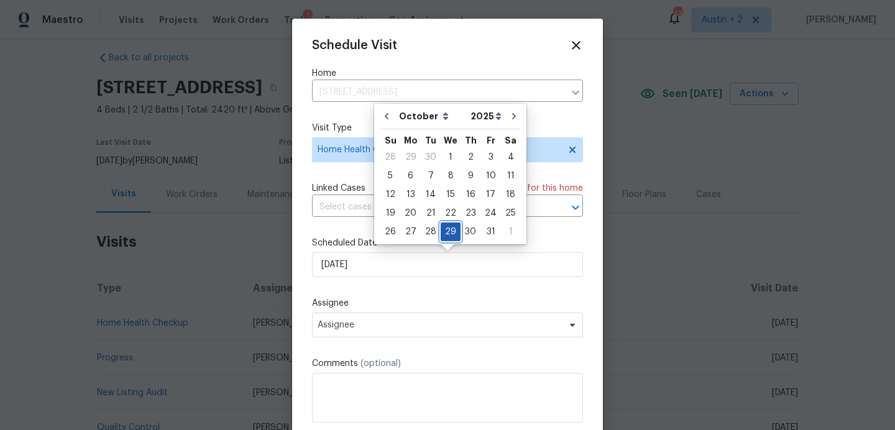
click at [445, 225] on div "29" at bounding box center [451, 231] width 20 height 17
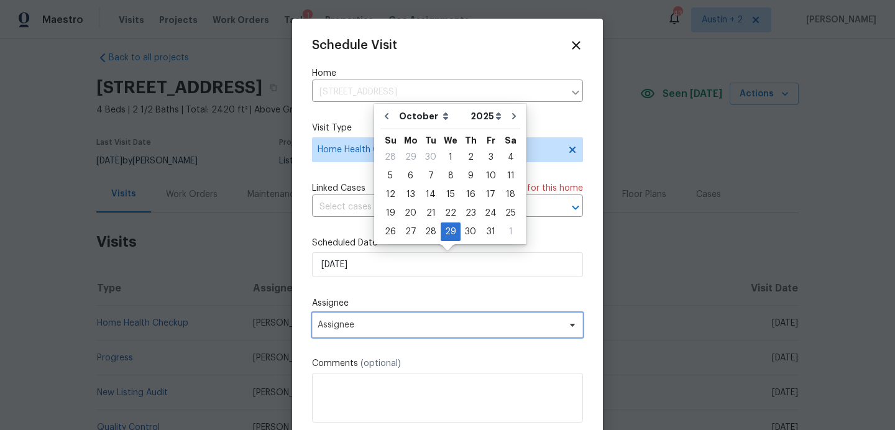
click at [405, 330] on span "Assignee" at bounding box center [440, 325] width 244 height 10
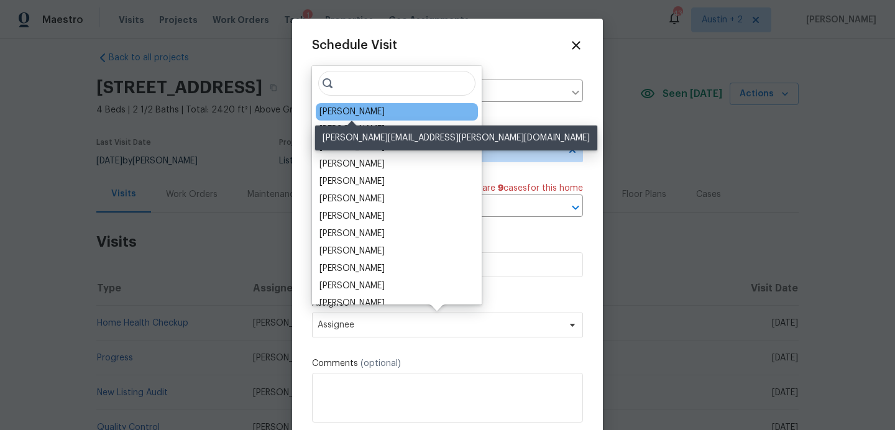
click at [362, 114] on div "[PERSON_NAME]" at bounding box center [351, 112] width 65 height 12
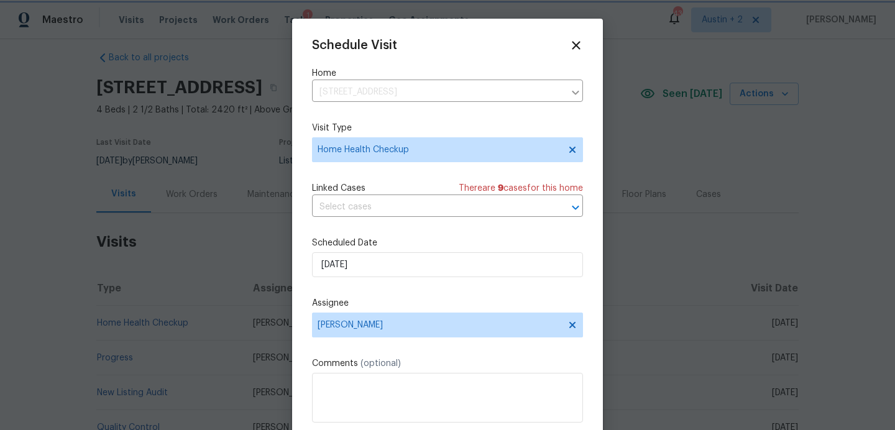
scroll to position [22, 0]
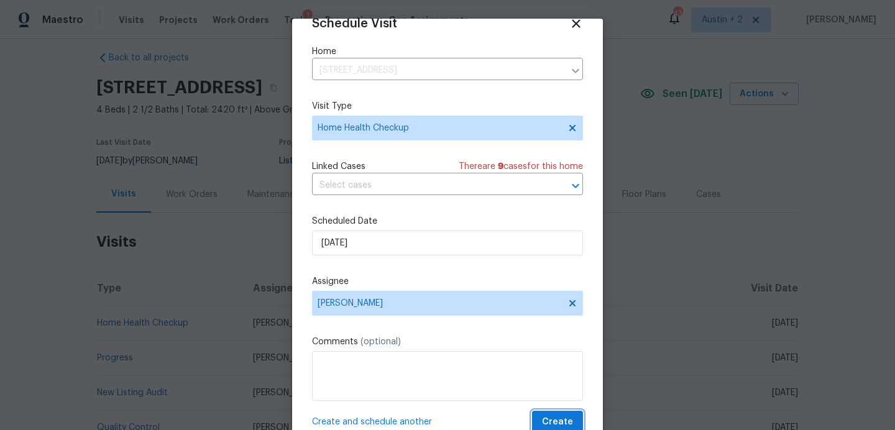
click at [568, 426] on span "Create" at bounding box center [557, 422] width 31 height 16
